Goal: Task Accomplishment & Management: Use online tool/utility

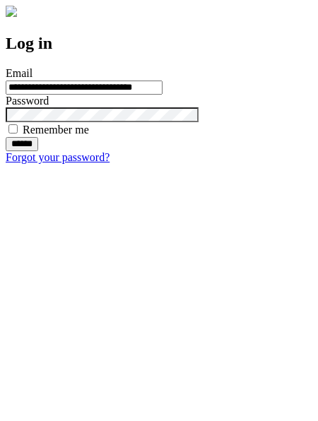
type input "**********"
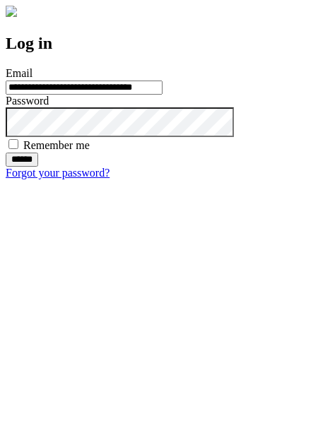
click at [38, 167] on input "******" at bounding box center [22, 160] width 33 height 14
